Goal: Navigation & Orientation: Find specific page/section

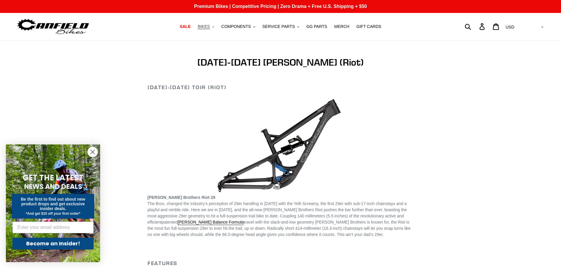
click at [210, 28] on span "BIKES" at bounding box center [203, 26] width 12 height 5
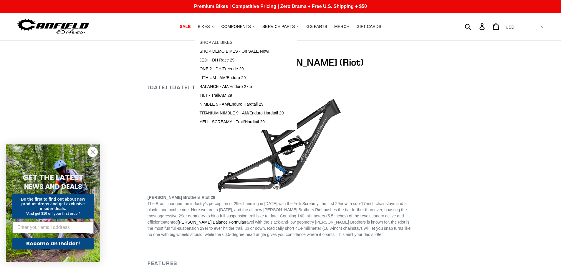
click at [219, 40] on span "SHOP ALL BIKES" at bounding box center [215, 42] width 33 height 5
